Goal: Information Seeking & Learning: Learn about a topic

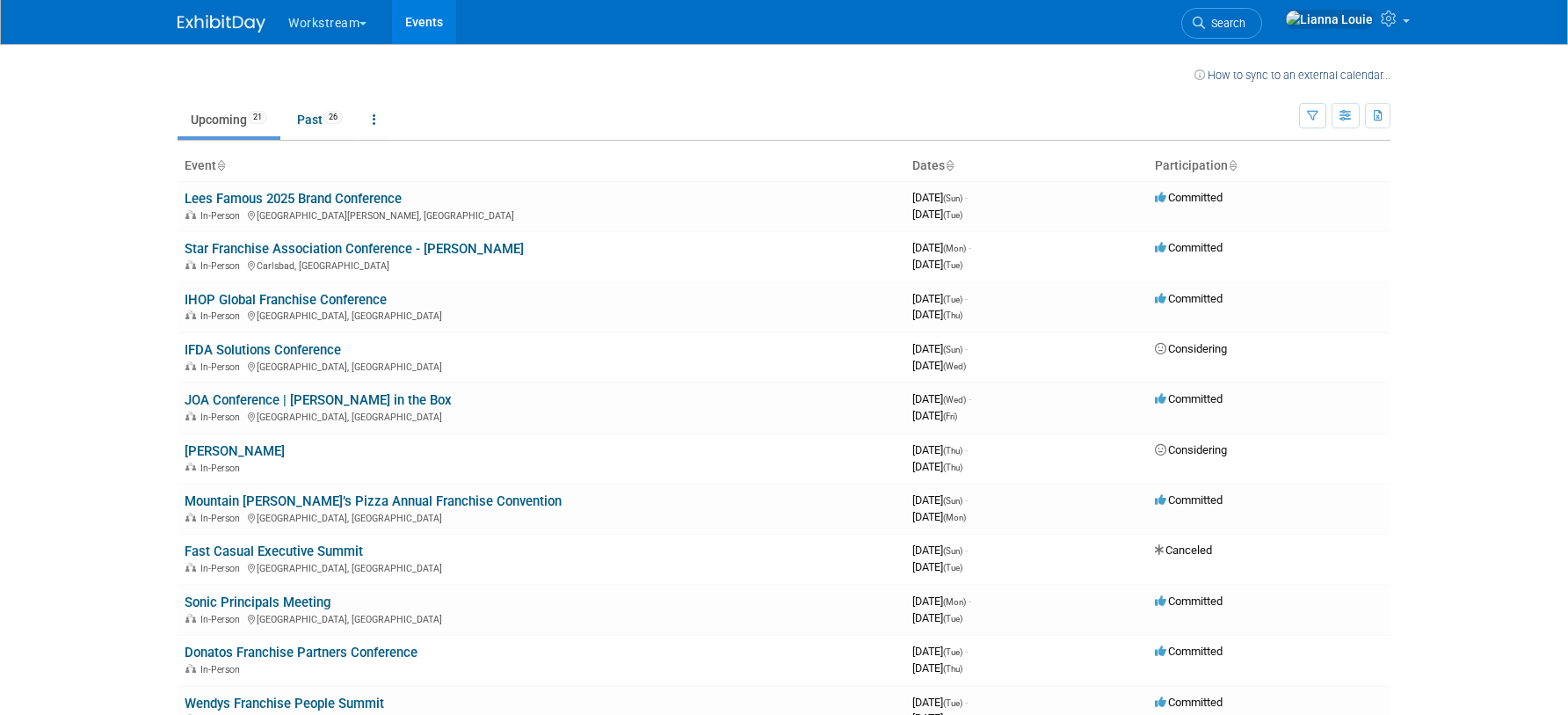
click at [1263, 29] on link "Search" at bounding box center [1222, 23] width 81 height 31
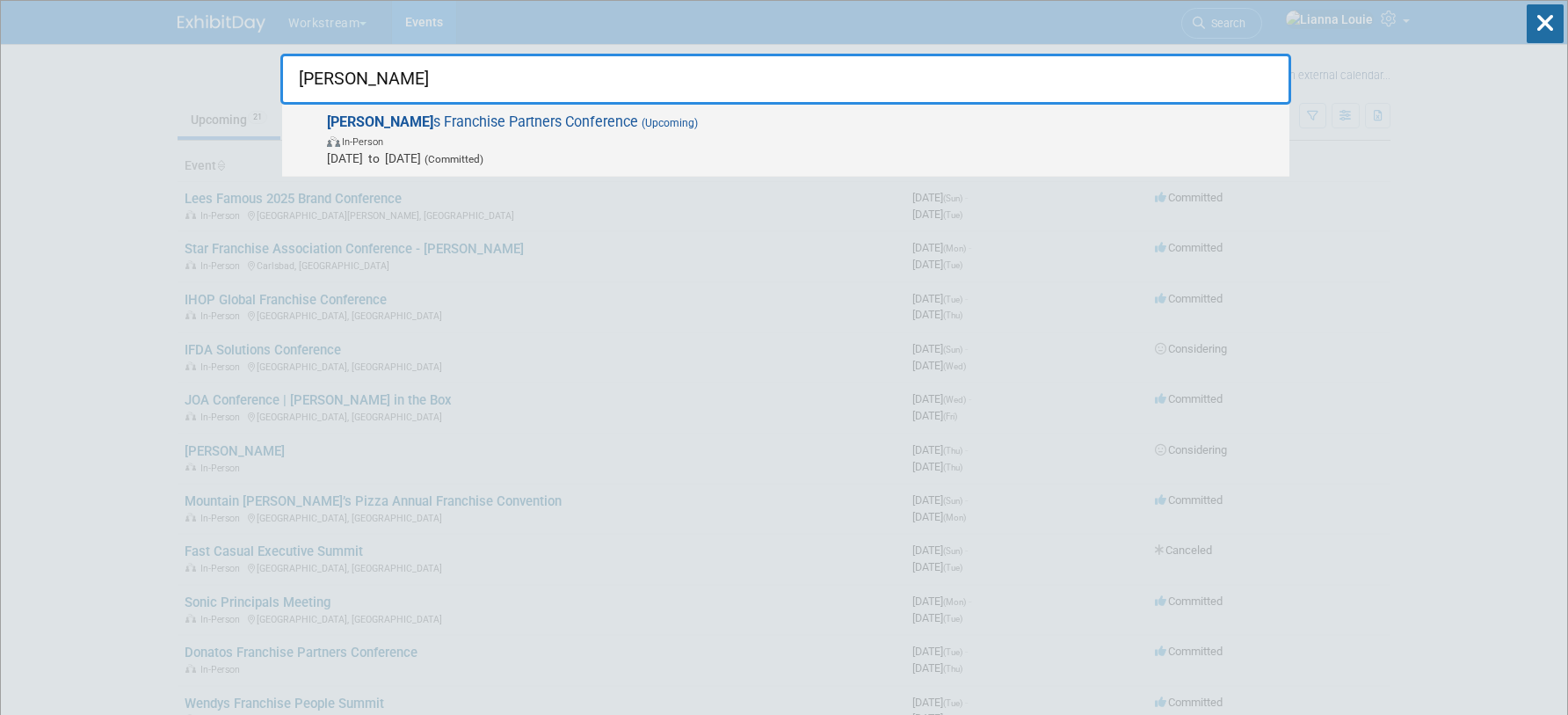
type input "donato"
click at [638, 128] on span "(Upcoming)" at bounding box center [668, 123] width 60 height 12
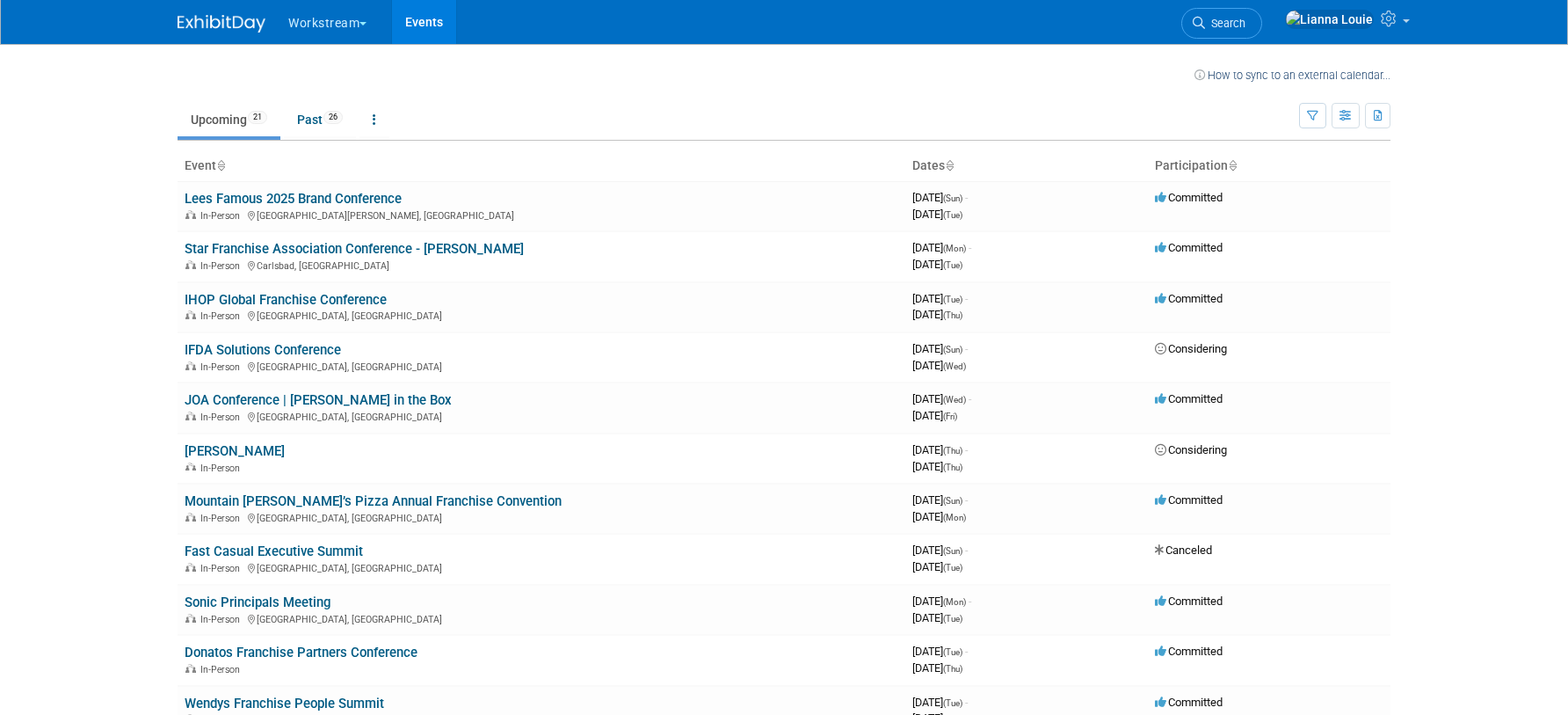
click at [306, 32] on button "Workstream" at bounding box center [337, 19] width 102 height 39
click at [560, 95] on td "Upcoming 21 Past 26 All Events 47 Past and Upcoming Grouped Annually Events gro…" at bounding box center [738, 113] width 1121 height 57
click at [334, 113] on span "26" at bounding box center [333, 117] width 19 height 13
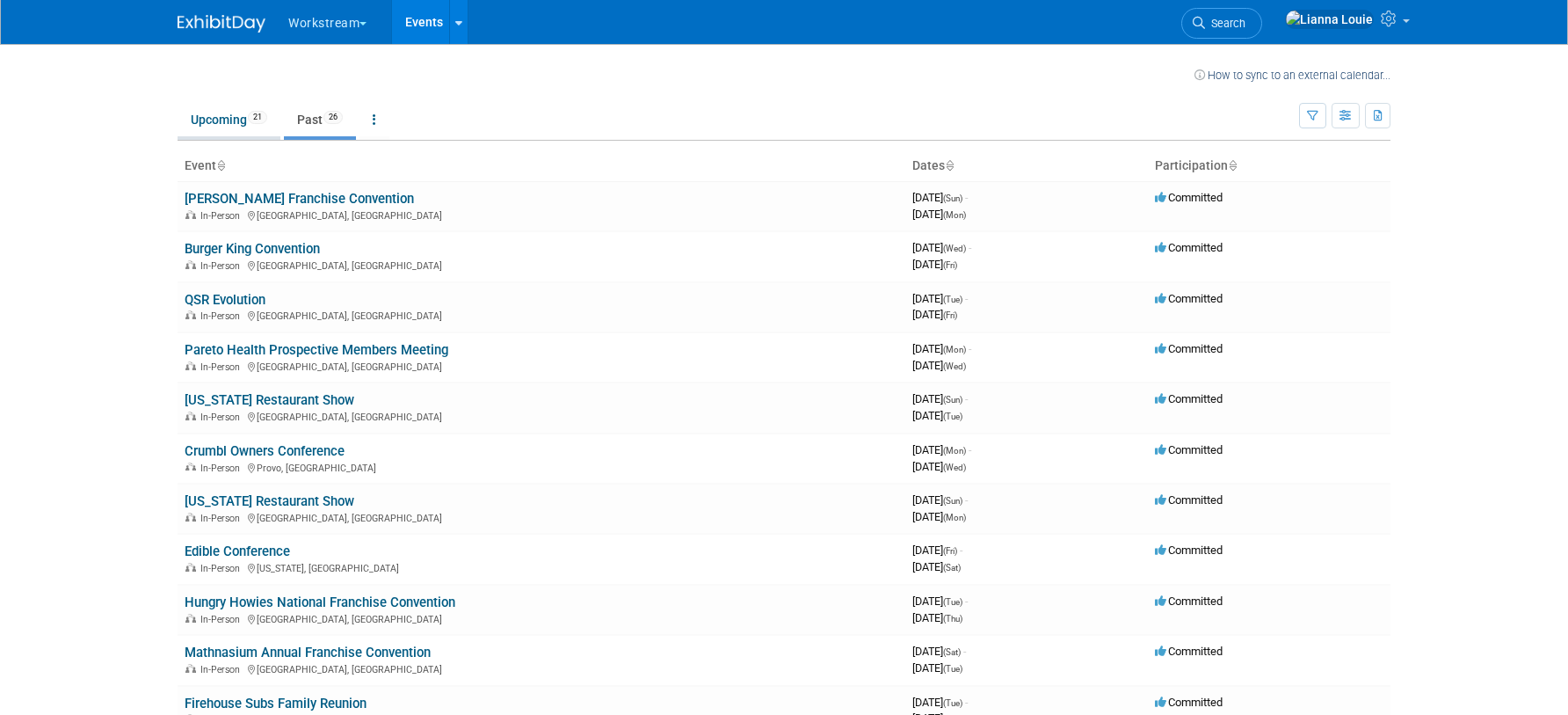
click at [242, 119] on link "Upcoming 21" at bounding box center [229, 119] width 103 height 33
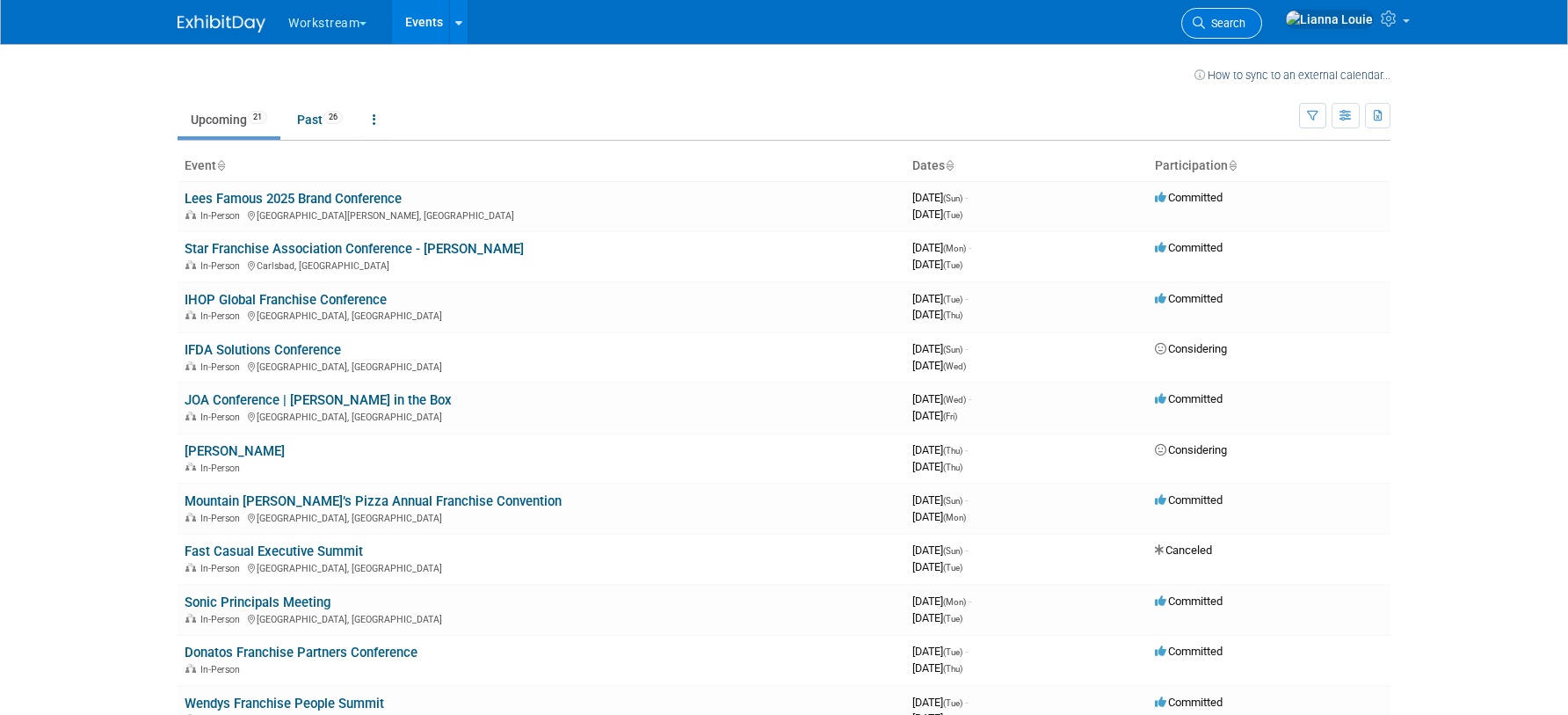
click at [1245, 26] on span "Search" at bounding box center [1225, 24] width 40 height 13
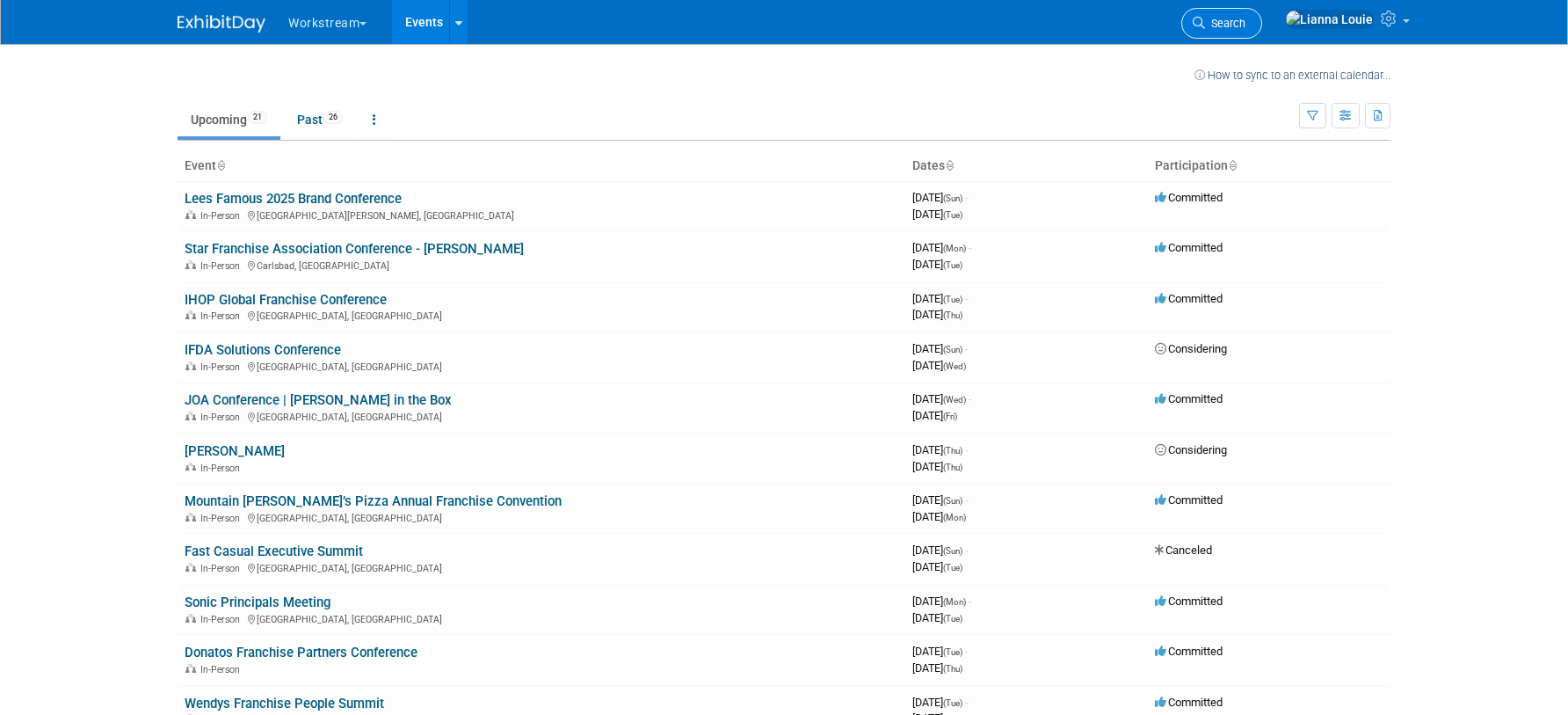
click at [1263, 18] on link "Search" at bounding box center [1222, 23] width 81 height 31
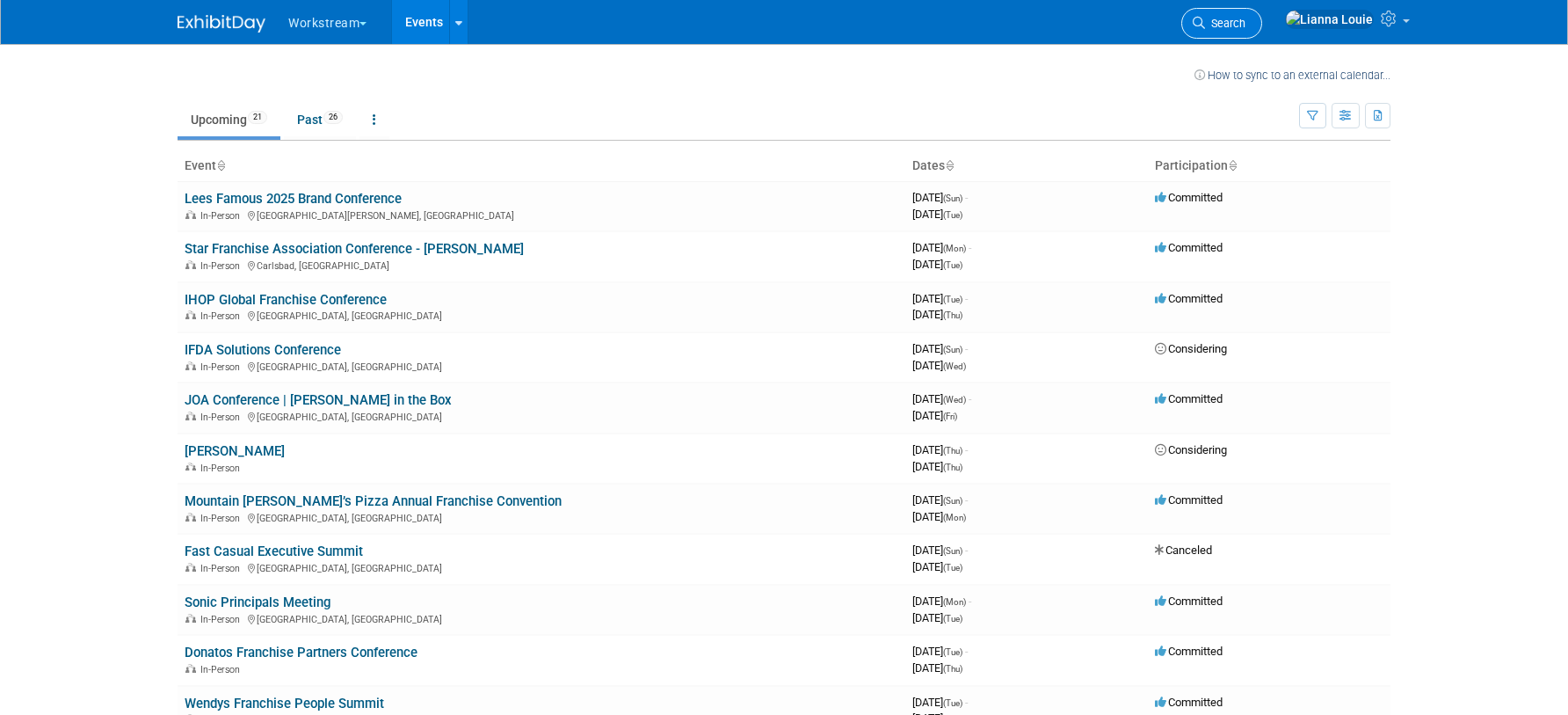
click at [1245, 27] on span "Search" at bounding box center [1225, 24] width 40 height 13
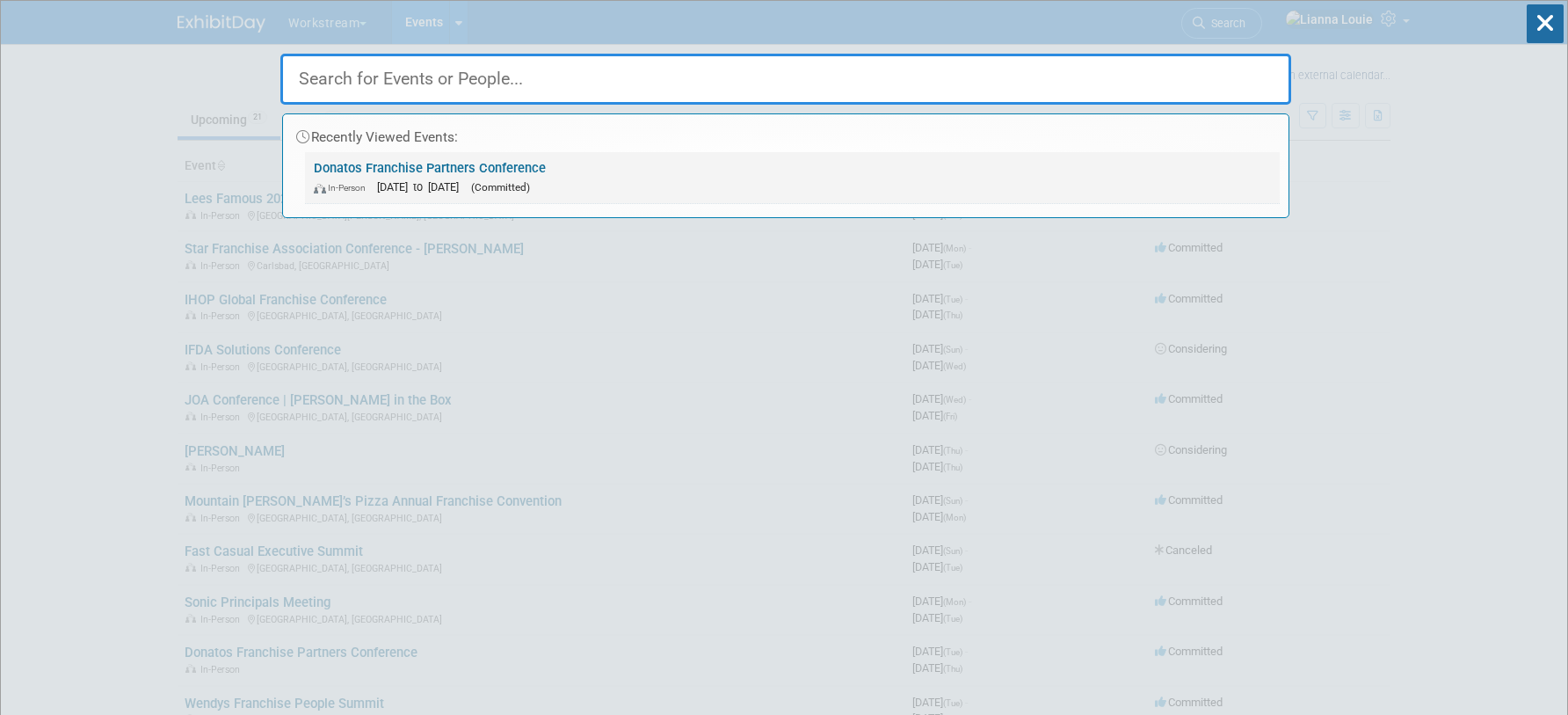
click at [510, 176] on link "Donatos Franchise Partners Conference In-Person Oct 7, 2025 to Oct 9, 2025 (Com…" at bounding box center [793, 177] width 975 height 51
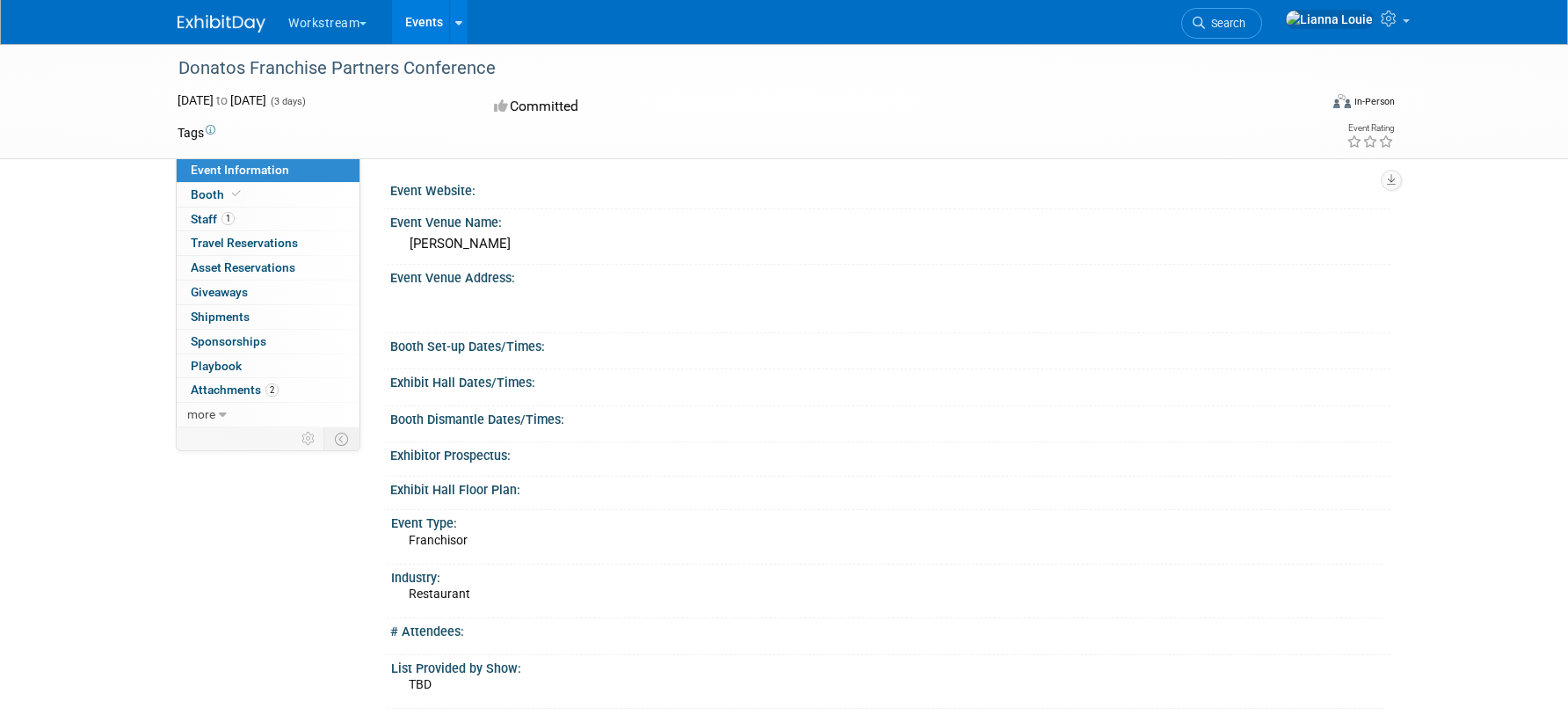
click at [451, 244] on div "[PERSON_NAME]" at bounding box center [890, 243] width 974 height 28
copy div "[PERSON_NAME]"
click at [475, 350] on div "Booth Set-up Dates/Times:" at bounding box center [890, 344] width 1000 height 22
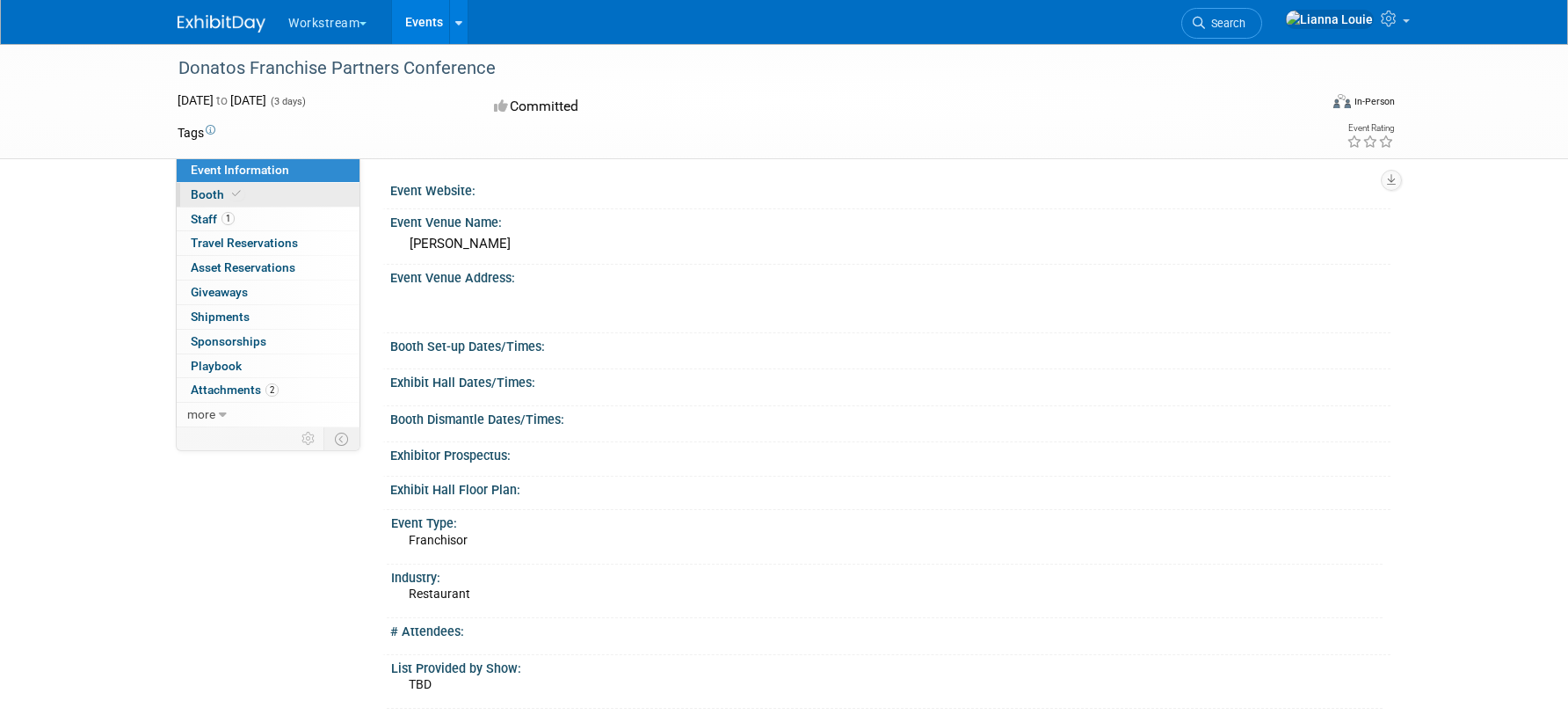
click at [214, 199] on span "Booth" at bounding box center [218, 194] width 53 height 14
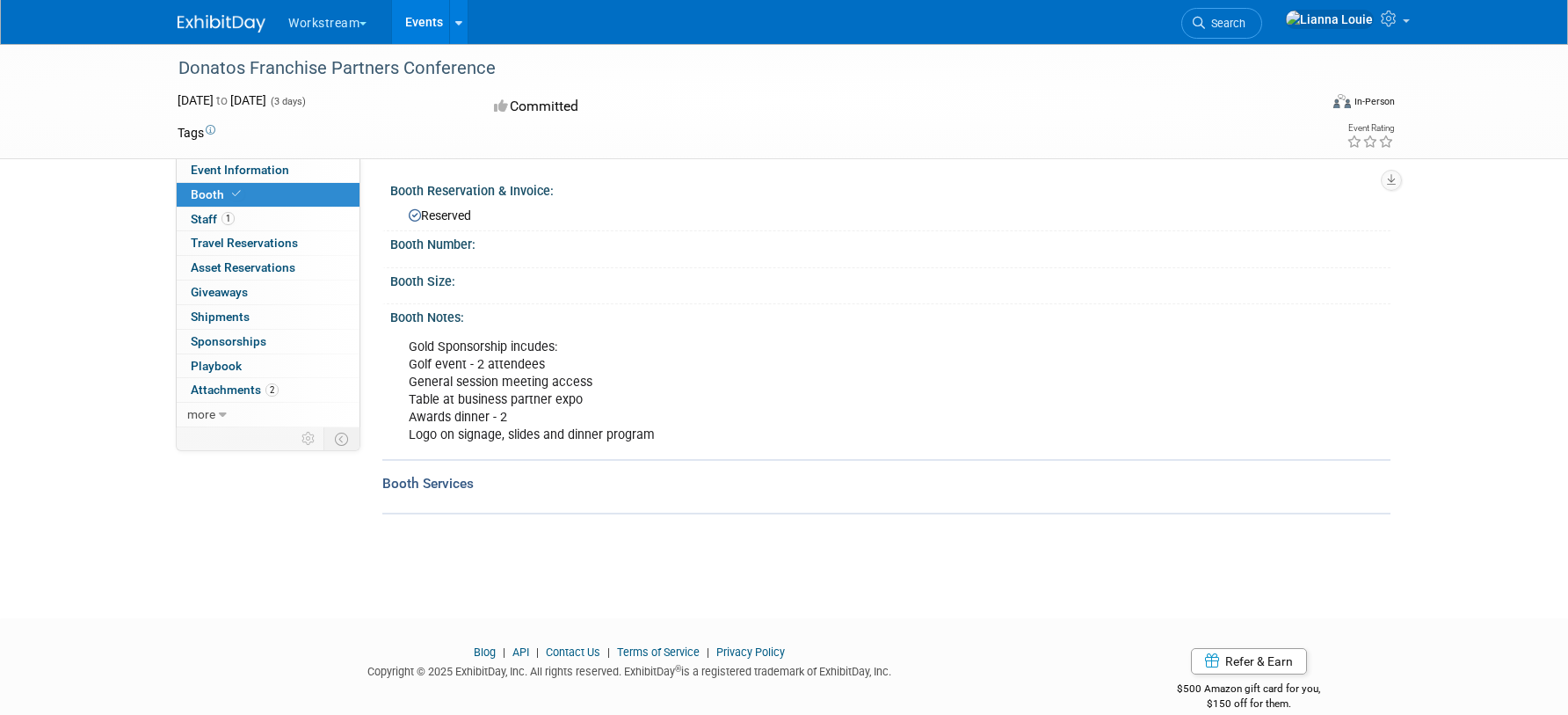
click at [503, 369] on div "Gold Sponsorship incudes: Golf event - 2 attendees General session meeting acce…" at bounding box center [795, 390] width 799 height 123
click at [457, 479] on div "Booth Services" at bounding box center [887, 484] width 1009 height 19
click at [224, 221] on span "1" at bounding box center [228, 219] width 13 height 13
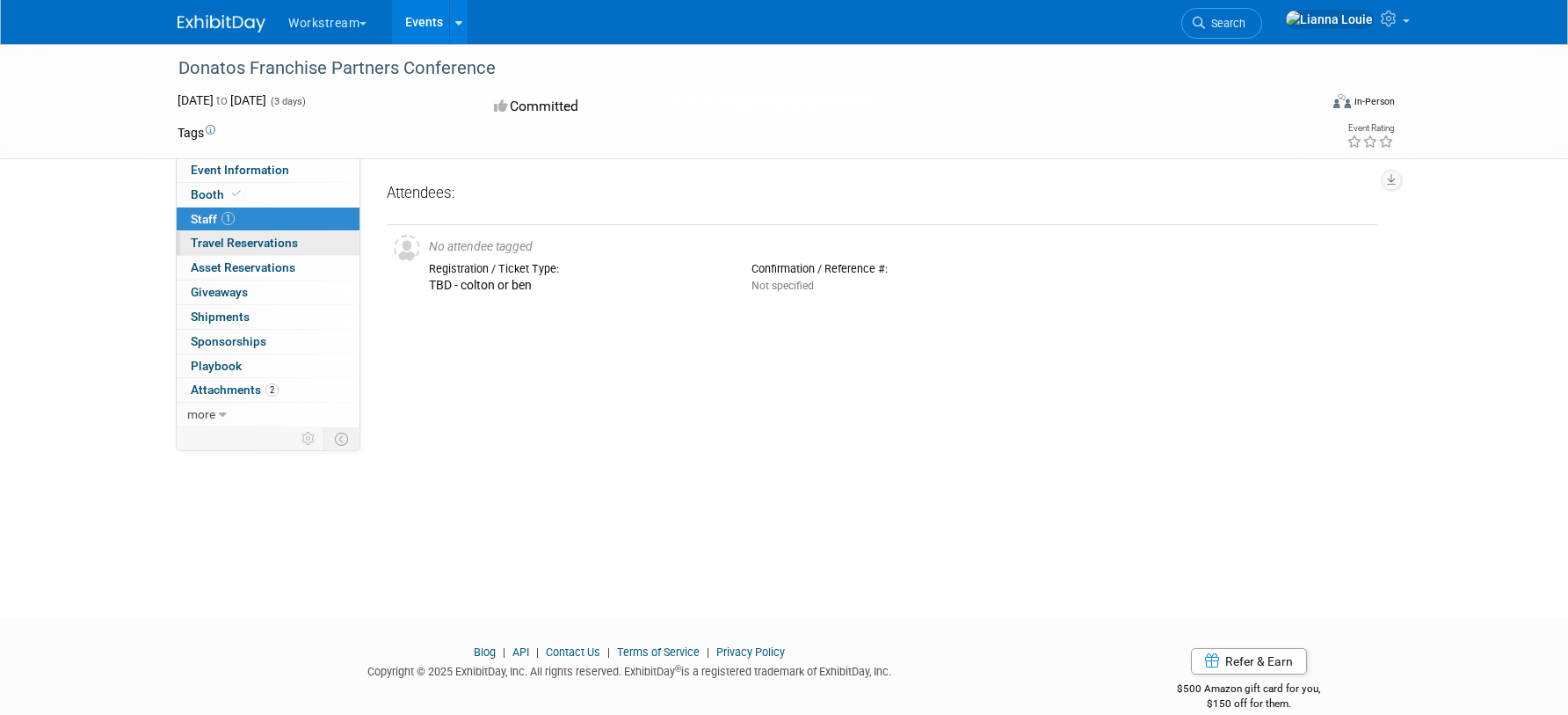
click at [251, 248] on span "Travel Reservations 0" at bounding box center [244, 242] width 107 height 14
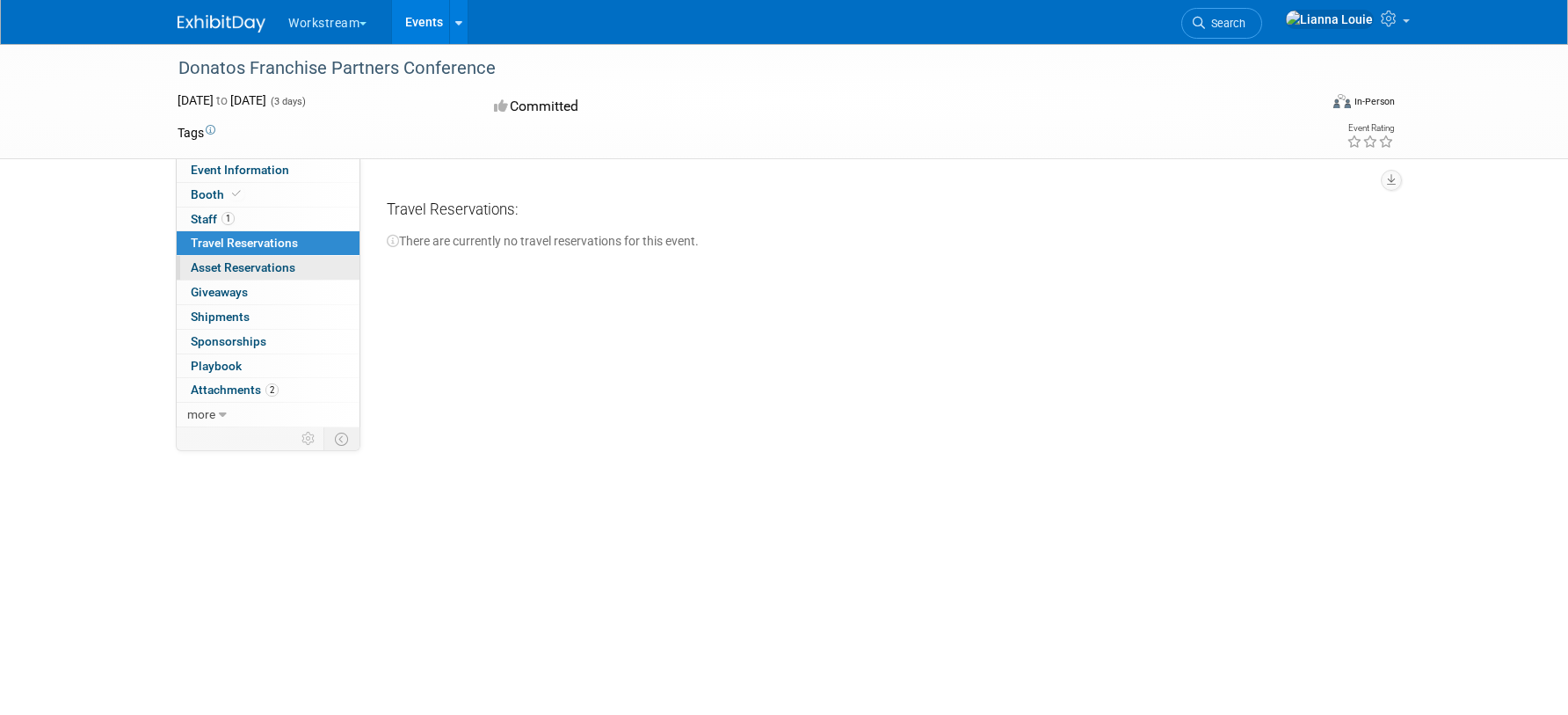
click at [253, 263] on span "Asset Reservations 0" at bounding box center [243, 267] width 105 height 14
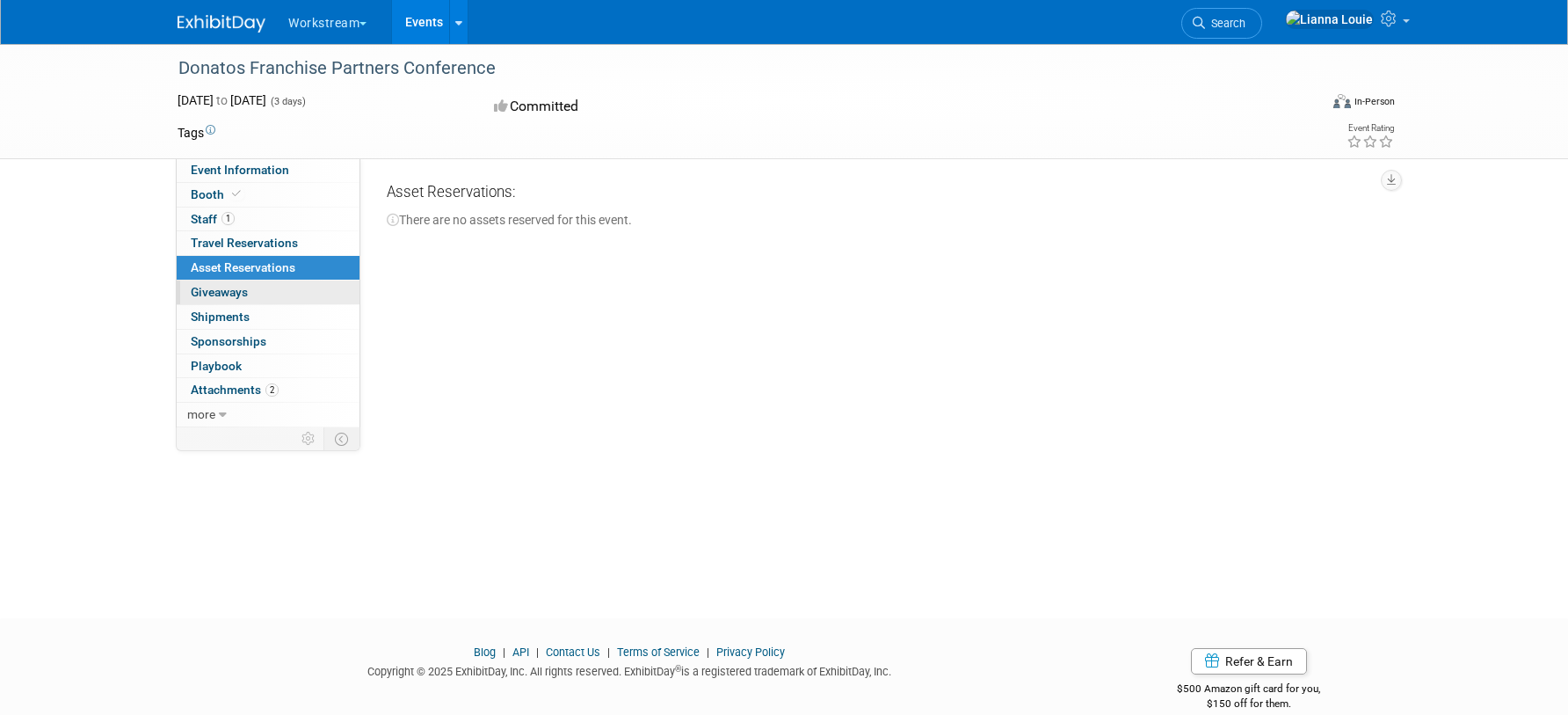
click at [256, 286] on link "0 Giveaways 0" at bounding box center [268, 292] width 183 height 24
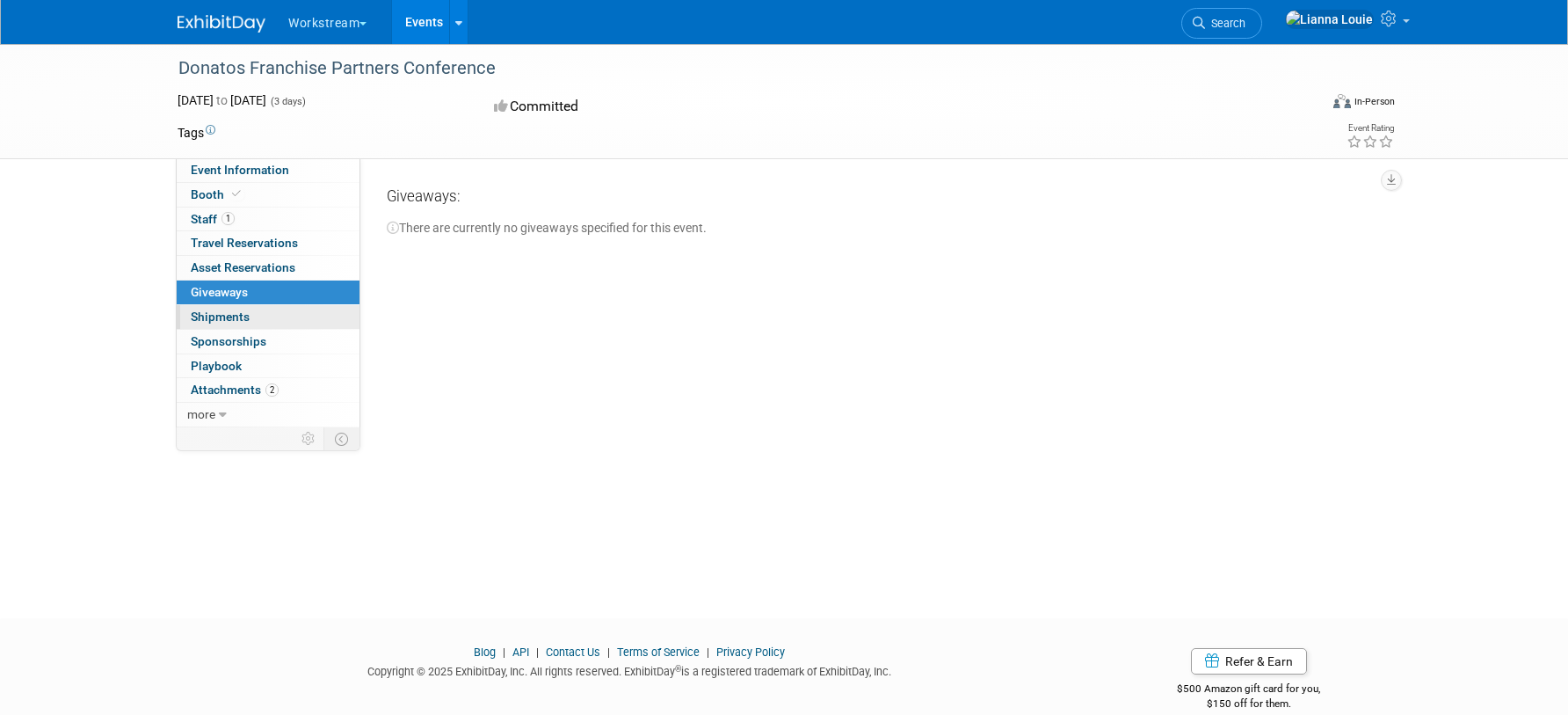
click at [215, 322] on span "Shipments 0" at bounding box center [220, 316] width 59 height 14
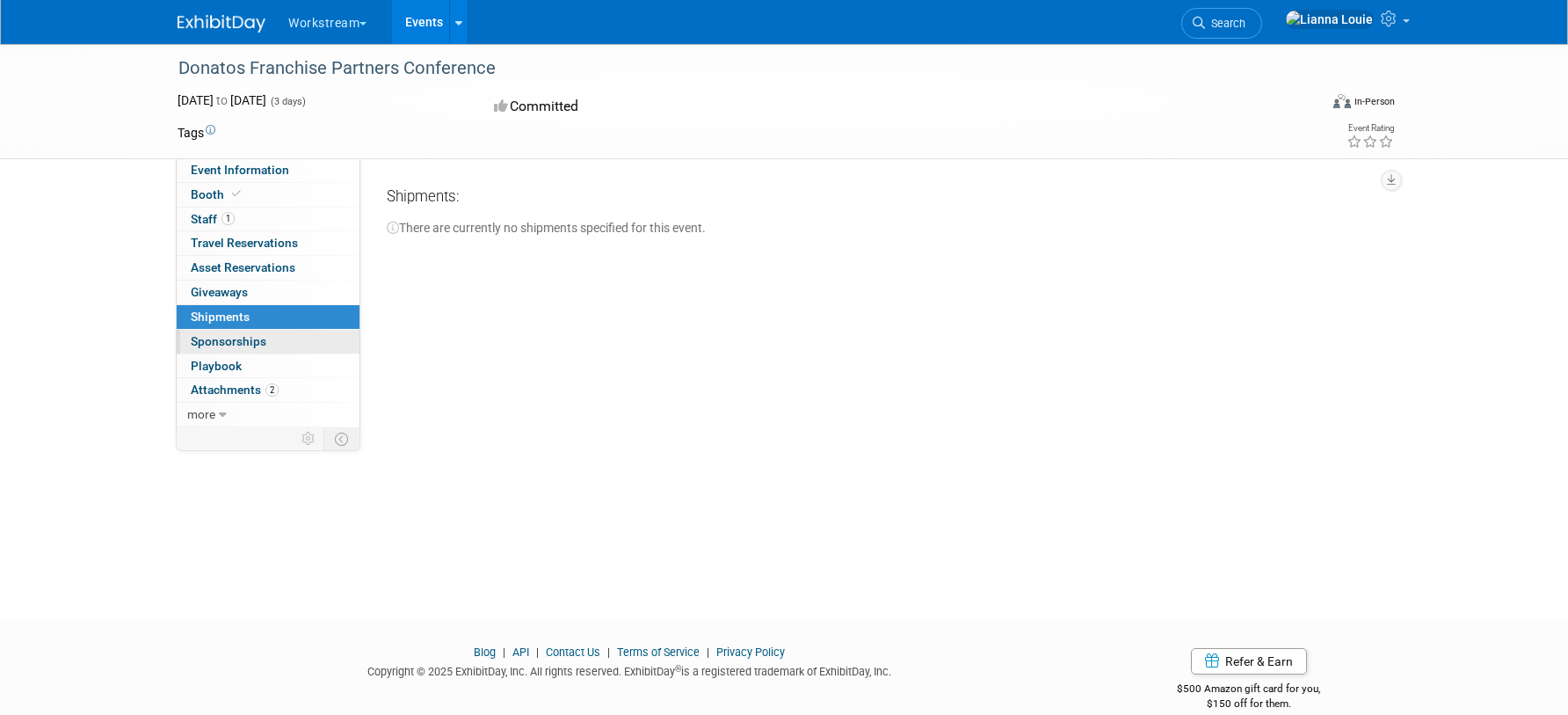
click at [233, 341] on span "Sponsorships 0" at bounding box center [228, 341] width 75 height 14
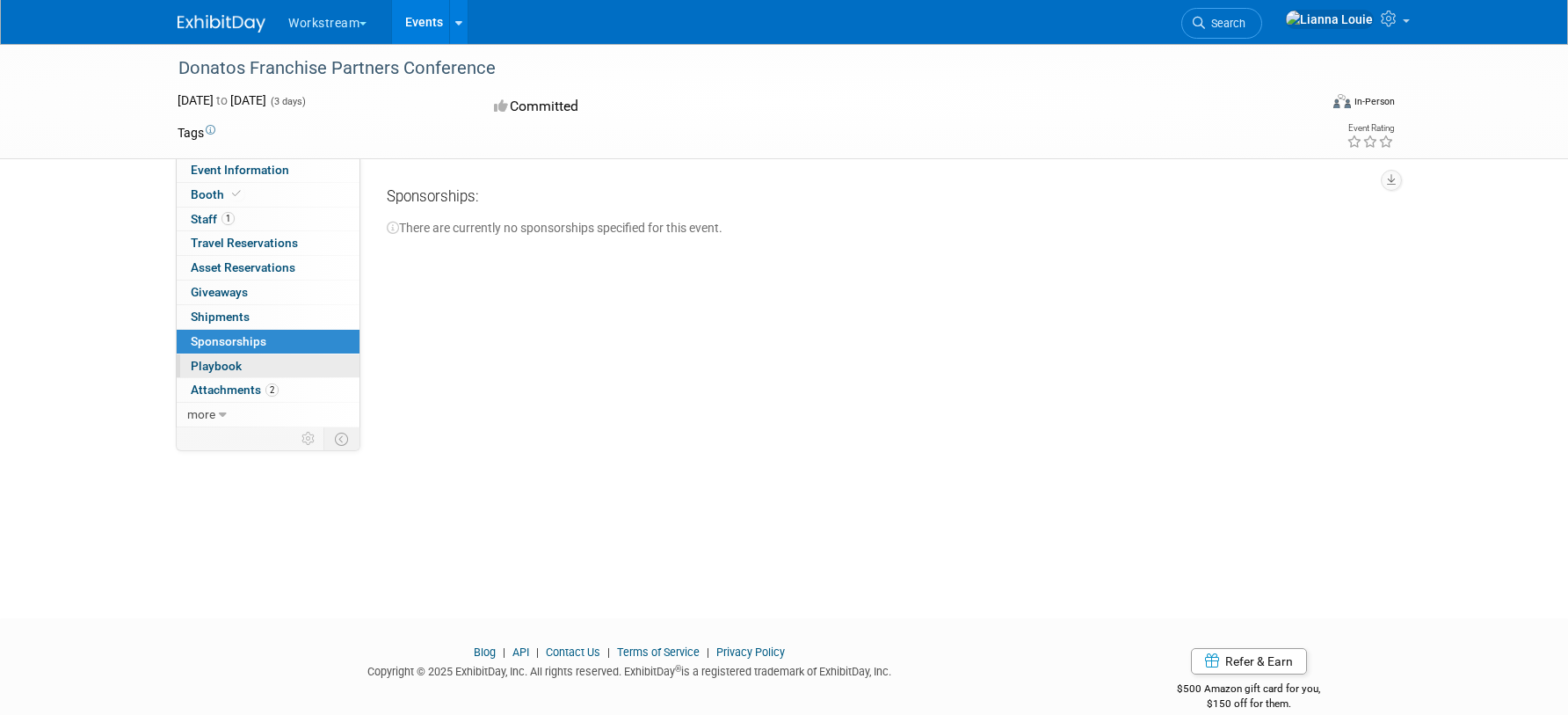
click at [236, 361] on span "Playbook 0" at bounding box center [216, 366] width 51 height 14
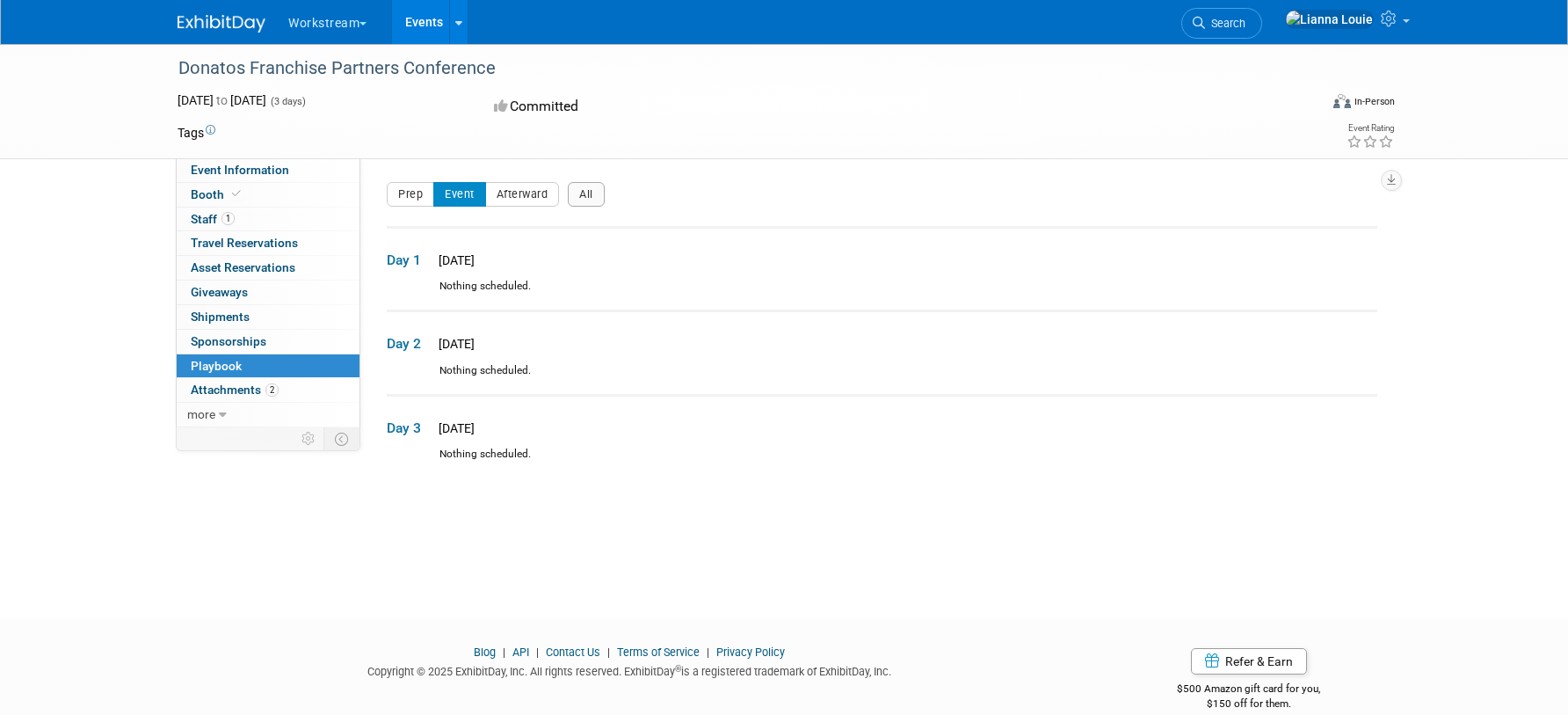
drag, startPoint x: 550, startPoint y: 368, endPoint x: 412, endPoint y: 384, distance: 138.9
click at [550, 368] on div "Nothing scheduled." at bounding box center [882, 378] width 991 height 31
click at [296, 389] on link "2 Attachments 2" at bounding box center [268, 389] width 183 height 24
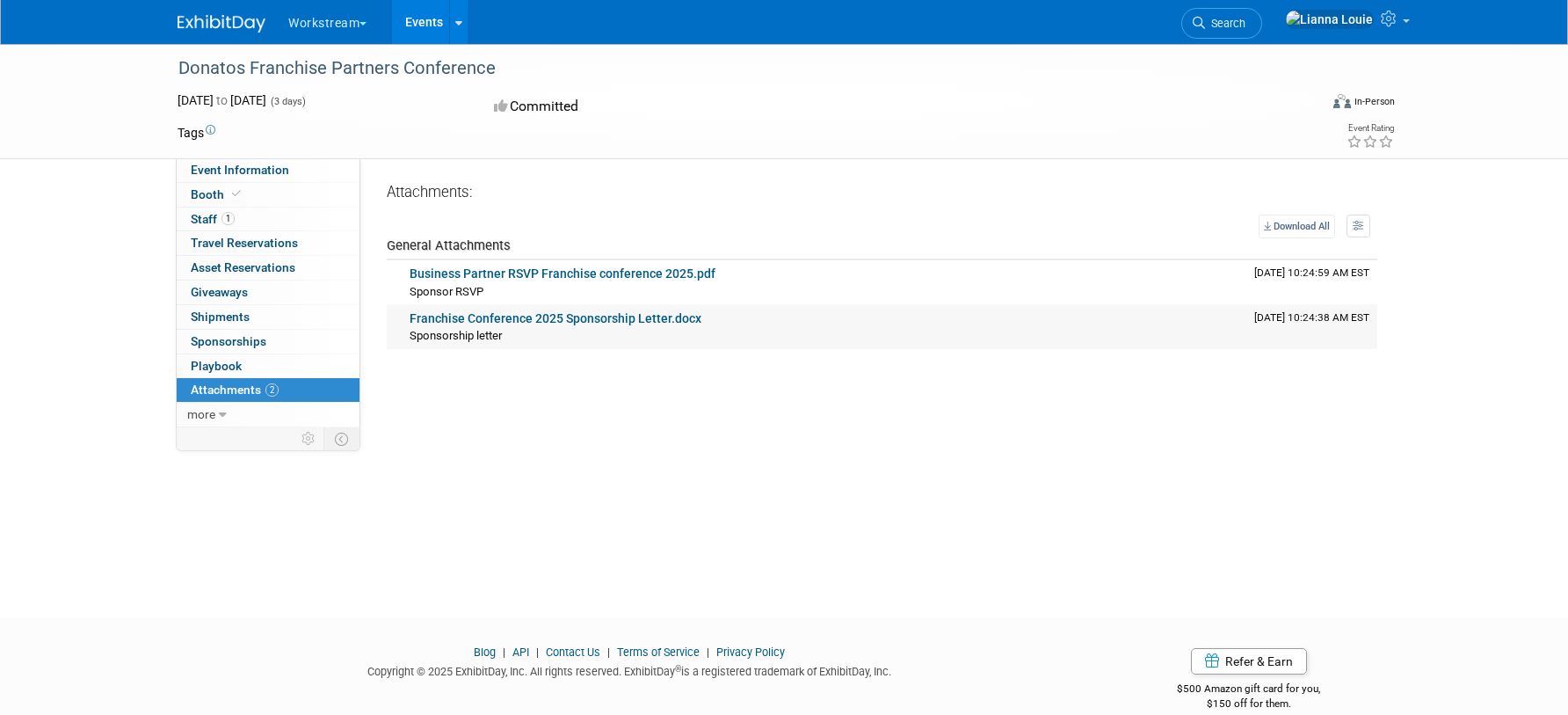
click at [567, 316] on link "Franchise Conference 2025 Sponsorship Letter.docx" at bounding box center [555, 318] width 292 height 14
click at [660, 273] on link "Business Partner RSVP Franchise conference 2025.pdf" at bounding box center [562, 273] width 306 height 14
